Goal: Find specific page/section: Find specific page/section

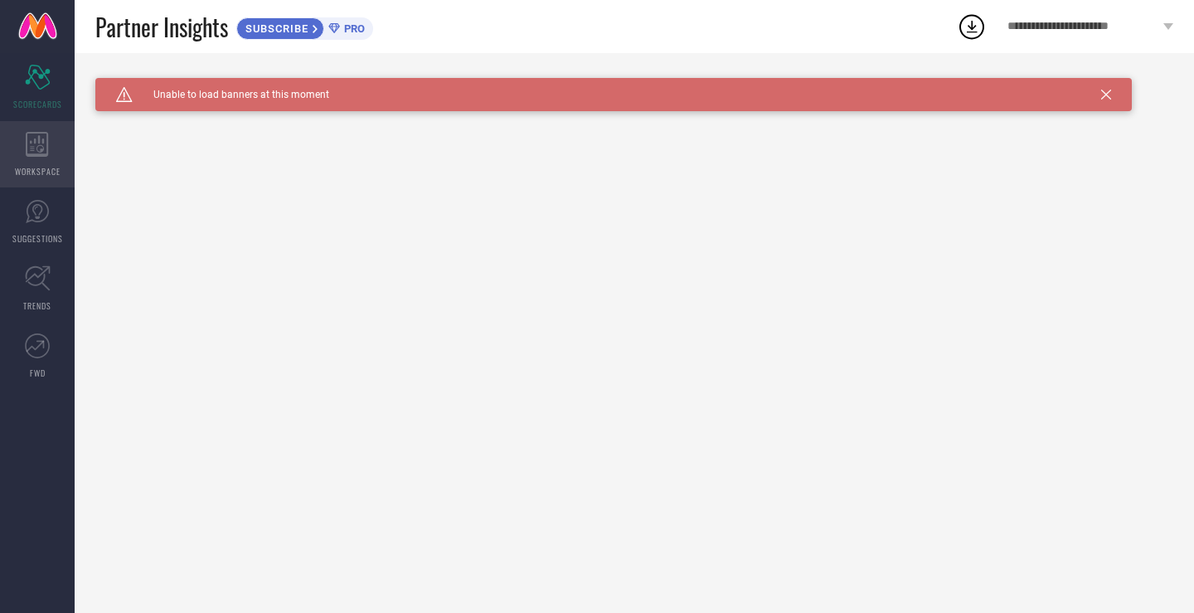
click at [32, 143] on icon at bounding box center [37, 144] width 23 height 25
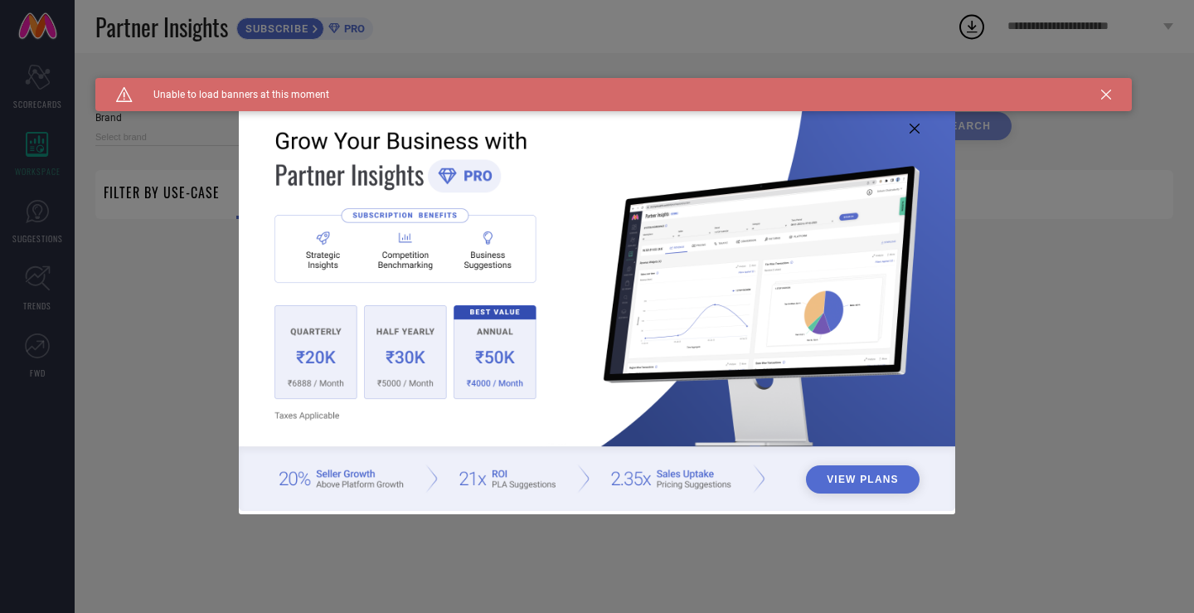
type input "1 STOP FASHION"
type input "All"
click at [912, 127] on icon at bounding box center [915, 129] width 10 height 10
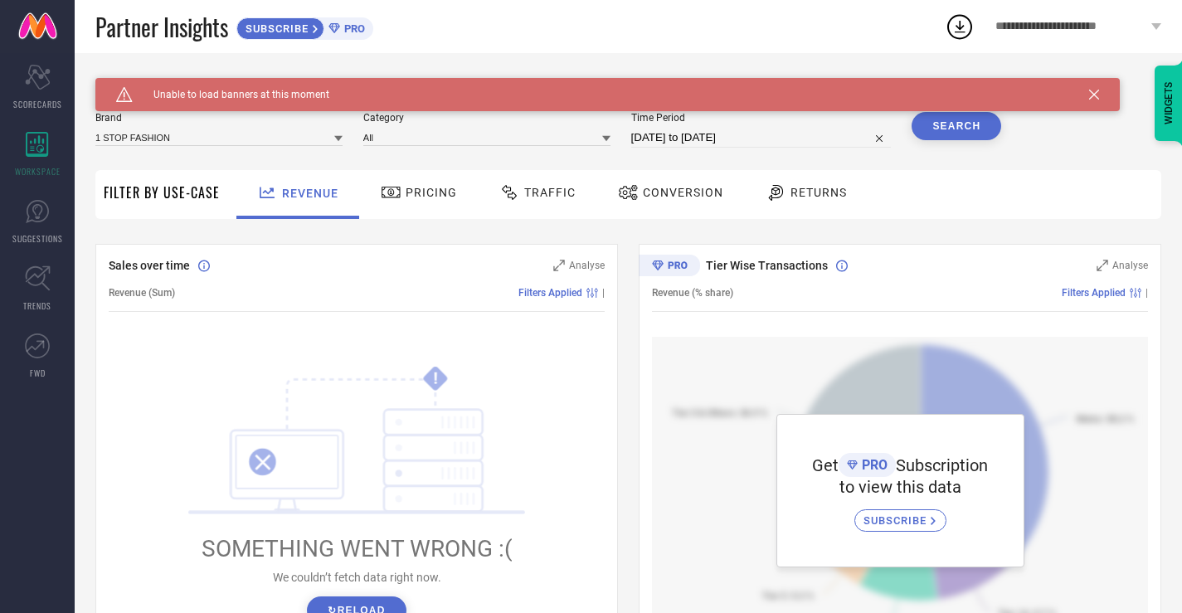
click at [1090, 98] on icon at bounding box center [1094, 95] width 10 height 10
